Goal: Browse casually: Explore the website without a specific task or goal

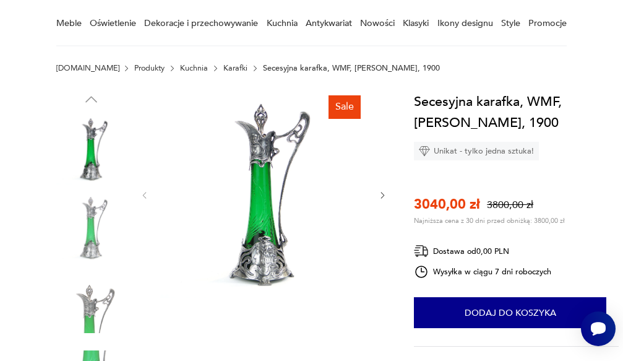
scroll to position [124, 0]
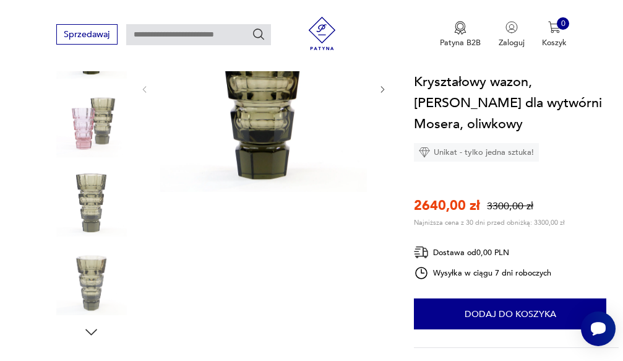
scroll to position [186, 0]
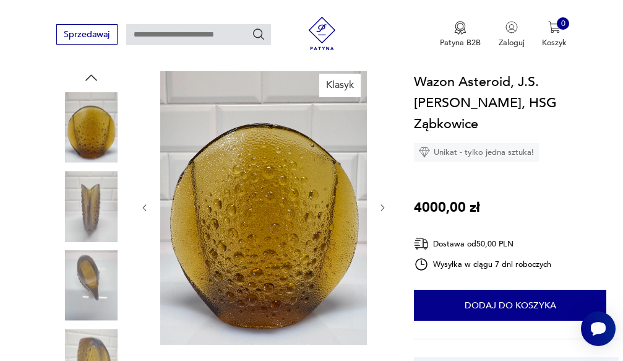
click at [378, 208] on icon "button" at bounding box center [382, 207] width 9 height 9
